Goal: Information Seeking & Learning: Learn about a topic

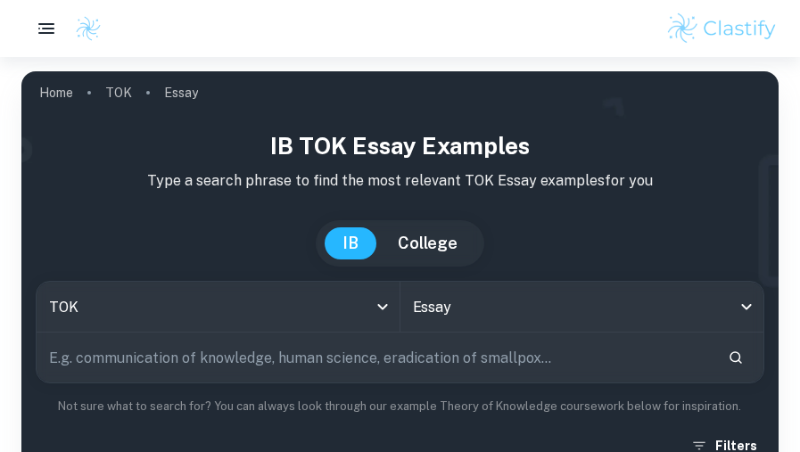
click at [412, 366] on input "text" at bounding box center [375, 358] width 677 height 50
paste input "Knowledge and the Knower, showing how it connects to TOK concepts and real-worl…"
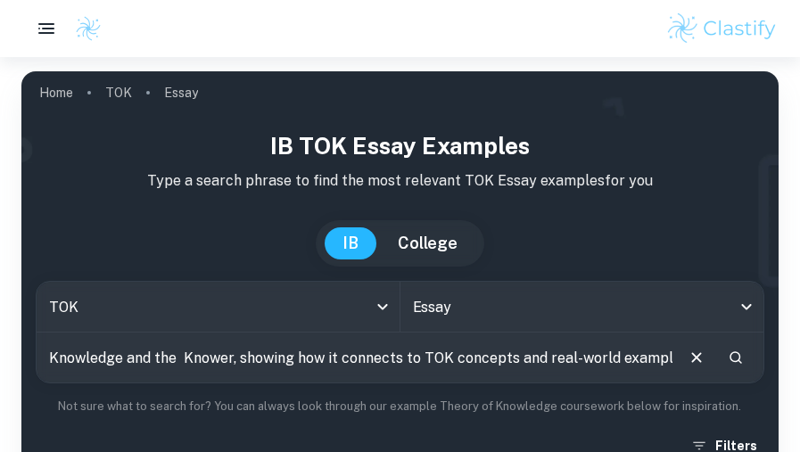
scroll to position [0, 11]
type input "Knowledge and the Knower, showing how it connects to TOK concepts and real-worl…"
click at [747, 358] on button "Search" at bounding box center [736, 357] width 30 height 30
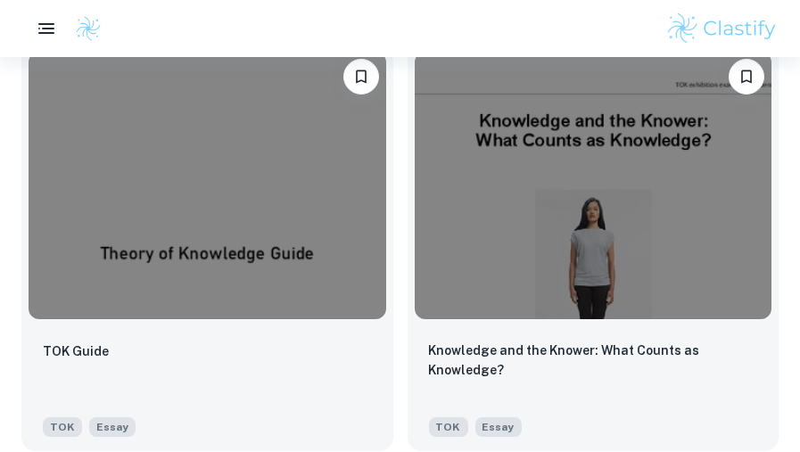
scroll to position [697, 0]
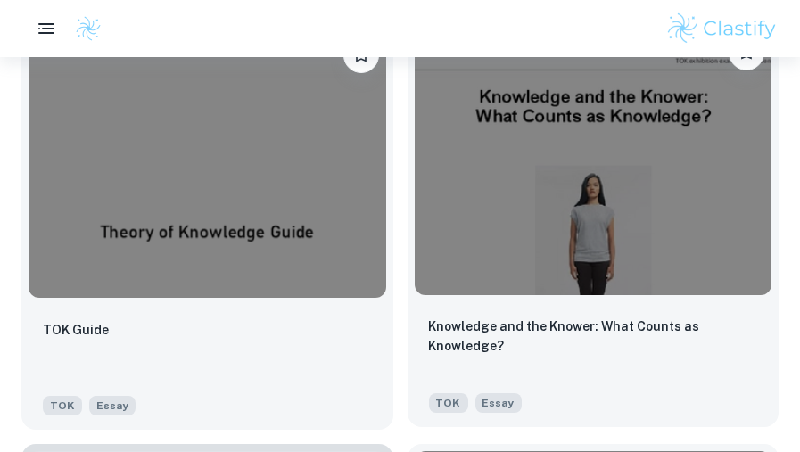
click at [513, 265] on img at bounding box center [594, 162] width 358 height 268
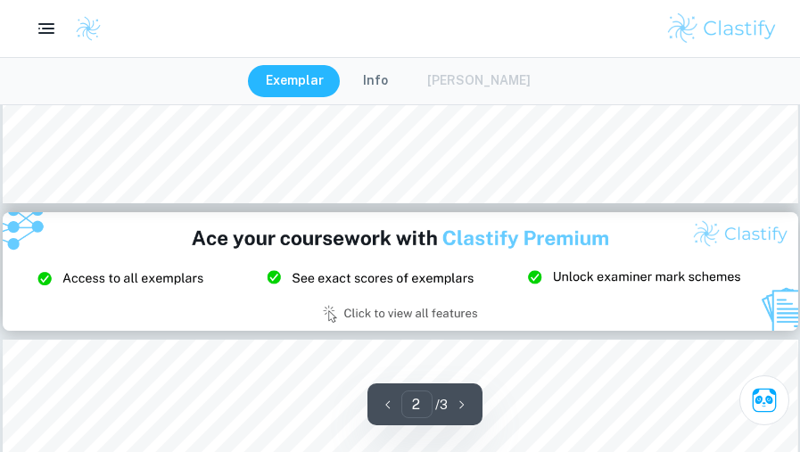
scroll to position [2308, 0]
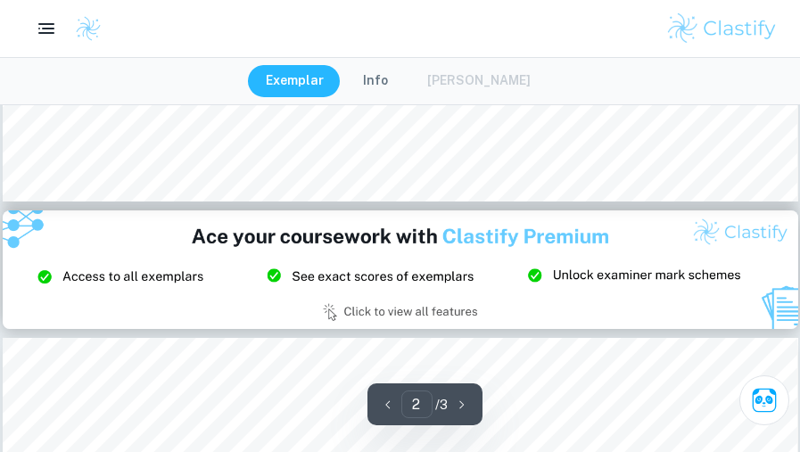
type input "3"
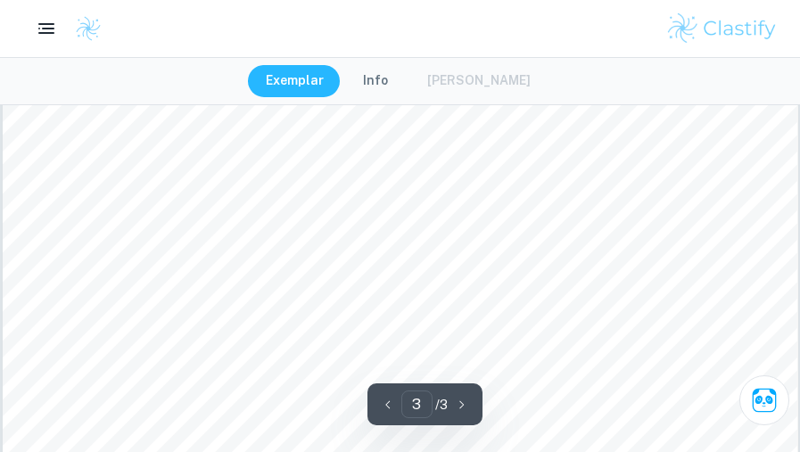
scroll to position [3335, 0]
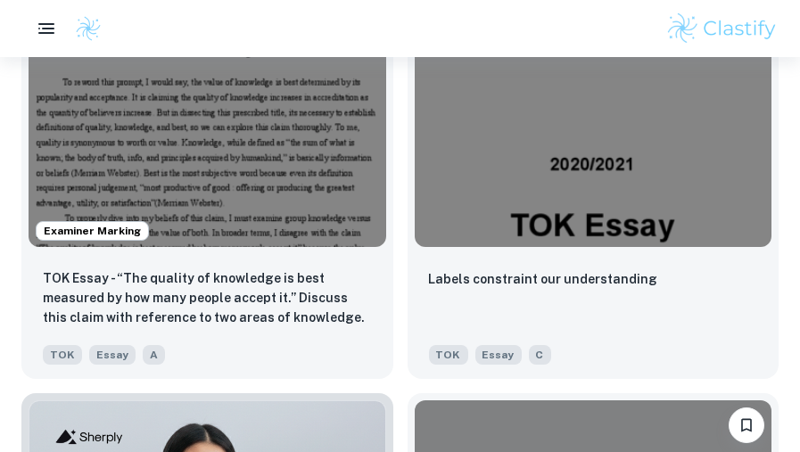
scroll to position [1592, 0]
